Goal: Task Accomplishment & Management: Manage account settings

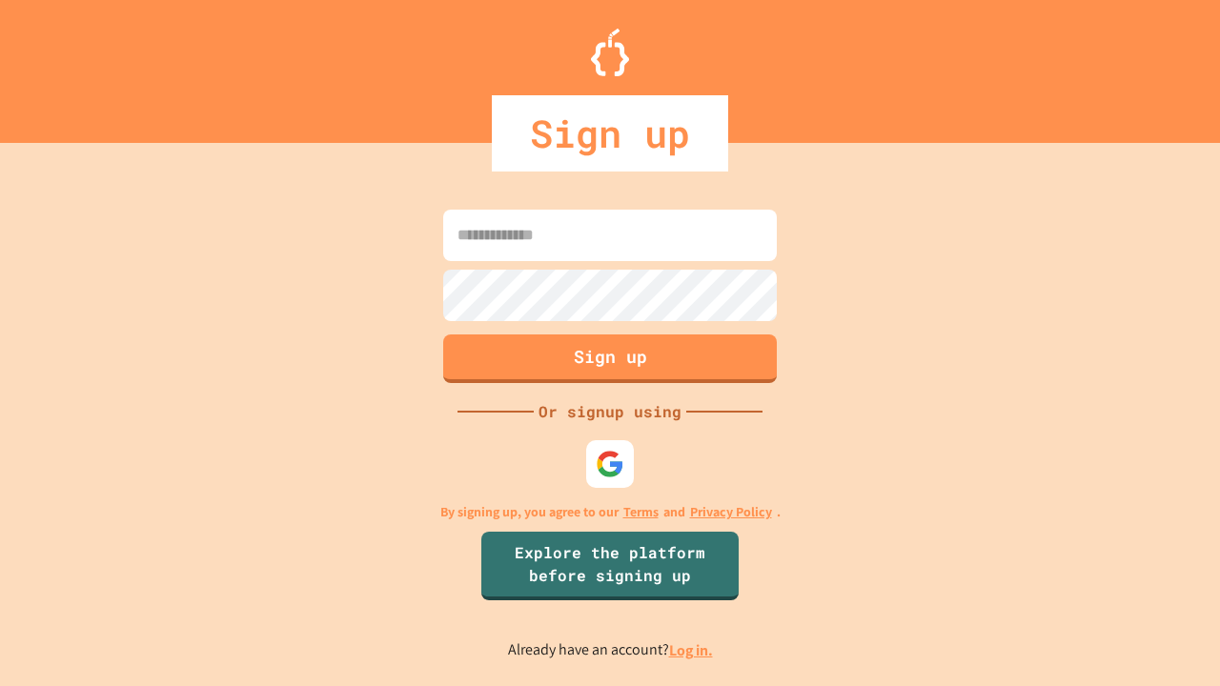
click at [692, 650] on link "Log in." at bounding box center [691, 650] width 44 height 20
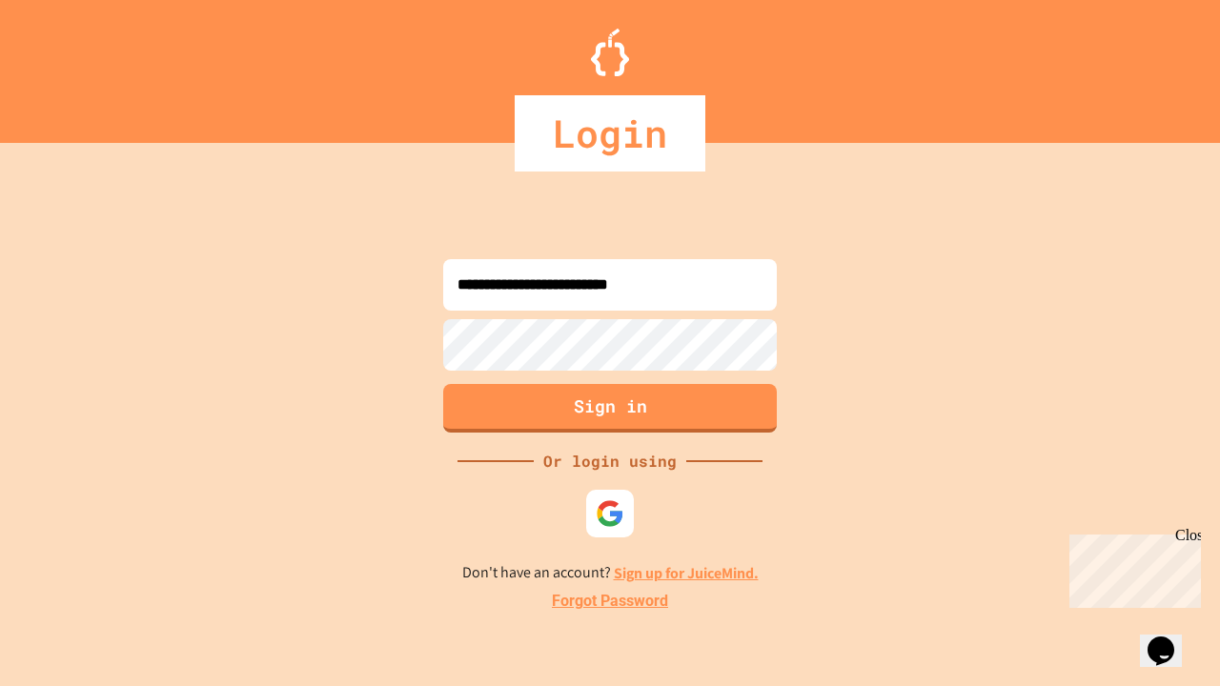
type input "**********"
